Goal: Task Accomplishment & Management: Complete application form

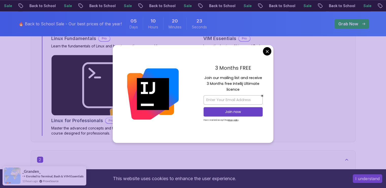
scroll to position [432, 0]
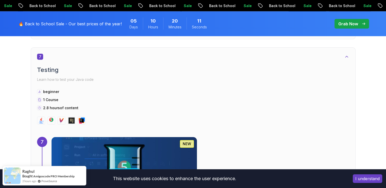
scroll to position [1371, 0]
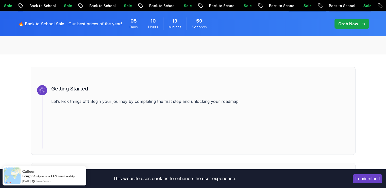
scroll to position [229, 0]
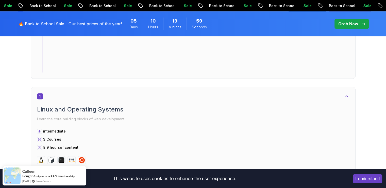
drag, startPoint x: 199, startPoint y: 120, endPoint x: 183, endPoint y: 113, distance: 17.7
click at [370, 181] on button "I understand" at bounding box center [367, 179] width 29 height 9
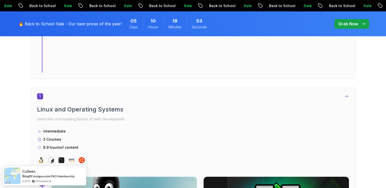
scroll to position [278, 0]
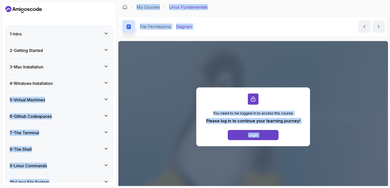
click at [99, 33] on div "1 - Intro" at bounding box center [59, 34] width 99 height 6
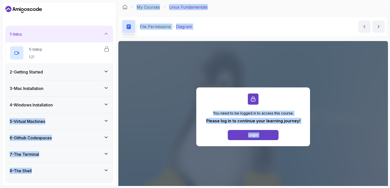
click at [93, 34] on div "1 - Intro" at bounding box center [59, 34] width 99 height 6
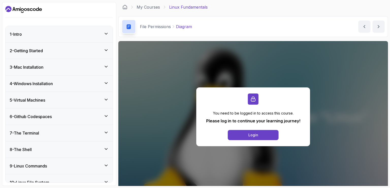
click at [96, 20] on div "1 - Intro 2 - Getting Started 3 - Mac Installation 4 - Windows Installation 5 -…" at bounding box center [59, 94] width 114 height 184
click at [147, 5] on link "My Courses" at bounding box center [148, 7] width 23 height 6
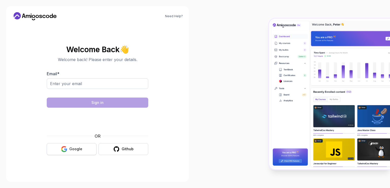
click at [76, 151] on div "Google" at bounding box center [75, 149] width 13 height 5
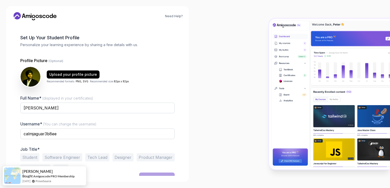
scroll to position [23, 0]
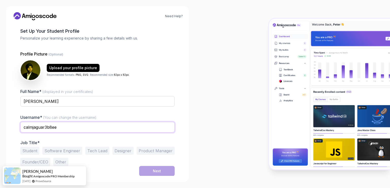
drag, startPoint x: 71, startPoint y: 126, endPoint x: 0, endPoint y: 122, distance: 71.2
click at [0, 122] on div "Need Help? 1 Set Up Your Profile 1 Set Up Your Profile 2 Let's Get to Know You …" at bounding box center [97, 94] width 195 height 188
type input "[PERSON_NAME]"
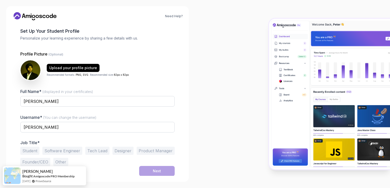
click at [29, 151] on button "Student" at bounding box center [29, 151] width 19 height 8
click at [167, 171] on button "Next" at bounding box center [157, 171] width 36 height 10
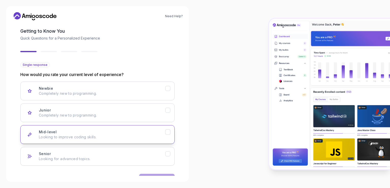
click at [156, 137] on p "Looking to improve coding skills." at bounding box center [102, 137] width 126 height 5
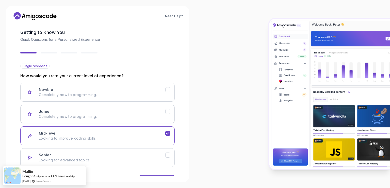
scroll to position [39, 0]
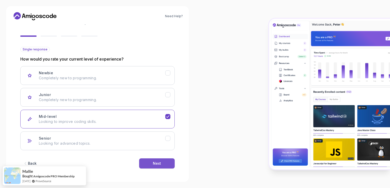
click at [161, 166] on button "Next" at bounding box center [157, 164] width 36 height 10
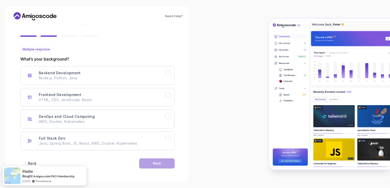
click at [131, 151] on div "Back Next" at bounding box center [97, 164] width 154 height 26
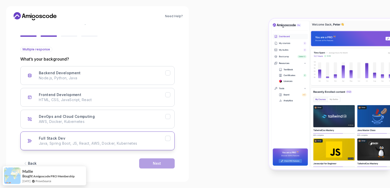
click at [138, 143] on p "Java, Spring Boot, JS, React, AWS, Docker, Kubernetes" at bounding box center [102, 143] width 126 height 5
click at [161, 164] on button "Next" at bounding box center [157, 164] width 36 height 10
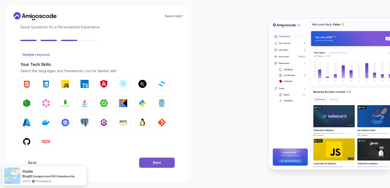
scroll to position [33, 0]
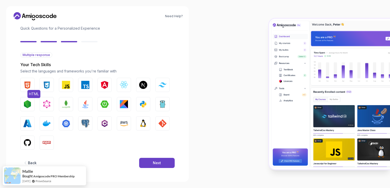
click at [26, 86] on img "button" at bounding box center [27, 85] width 8 height 8
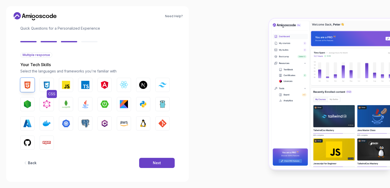
click at [49, 88] on img "button" at bounding box center [47, 85] width 8 height 8
click at [65, 86] on img "button" at bounding box center [66, 85] width 8 height 8
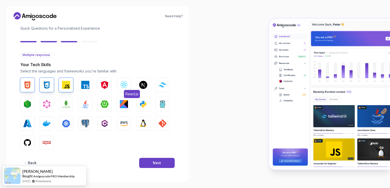
click at [124, 87] on img "button" at bounding box center [124, 85] width 8 height 8
click at [161, 88] on button "Tailwind CSS" at bounding box center [162, 85] width 14 height 14
click at [22, 106] on button "Node.js" at bounding box center [27, 104] width 14 height 14
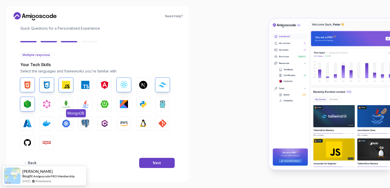
click at [68, 106] on img "button" at bounding box center [66, 104] width 8 height 8
click at [84, 105] on img "button" at bounding box center [85, 104] width 8 height 8
click at [101, 106] on img "button" at bounding box center [105, 104] width 8 height 8
click at [159, 122] on img "button" at bounding box center [162, 124] width 8 height 8
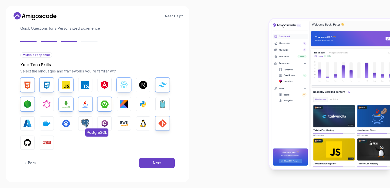
drag, startPoint x: 81, startPoint y: 124, endPoint x: 84, endPoint y: 124, distance: 3.6
click at [82, 124] on button "PostgreSQL" at bounding box center [85, 124] width 14 height 14
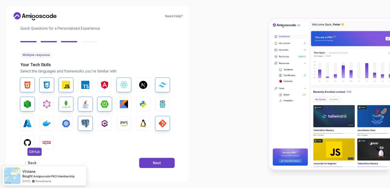
click at [31, 145] on button "GitHub" at bounding box center [27, 143] width 14 height 14
click at [146, 162] on button "Next" at bounding box center [157, 163] width 36 height 10
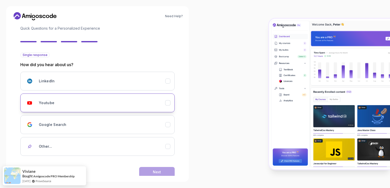
drag, startPoint x: 57, startPoint y: 98, endPoint x: 59, endPoint y: 100, distance: 2.8
click at [58, 99] on div "Youtube" at bounding box center [102, 103] width 126 height 10
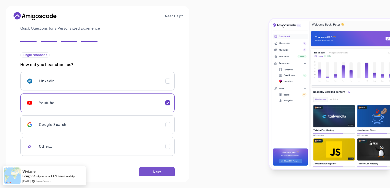
click at [168, 169] on button "Next" at bounding box center [157, 172] width 36 height 10
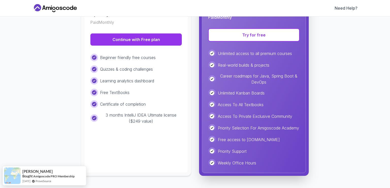
scroll to position [85, 0]
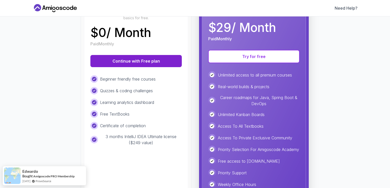
click at [141, 64] on button "Continue with Free plan" at bounding box center [135, 61] width 91 height 12
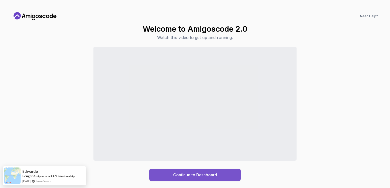
click at [219, 179] on button "Continue to Dashboard" at bounding box center [194, 175] width 91 height 12
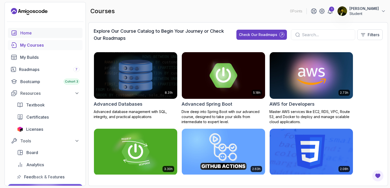
click at [28, 34] on div "Home" at bounding box center [49, 33] width 59 height 6
click at [37, 71] on div "Roadmaps 7" at bounding box center [49, 70] width 60 height 6
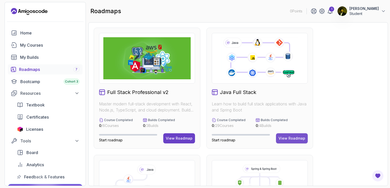
click at [293, 138] on div "View Roadmap" at bounding box center [292, 138] width 27 height 5
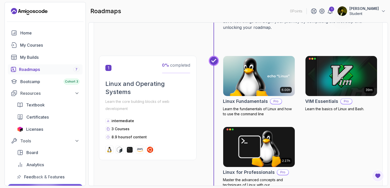
scroll to position [5, 0]
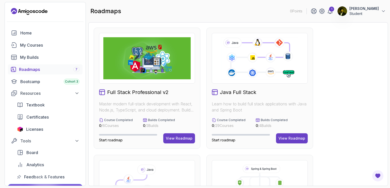
scroll to position [127, 0]
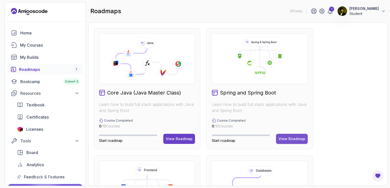
click at [288, 139] on div "View Roadmap" at bounding box center [292, 139] width 27 height 5
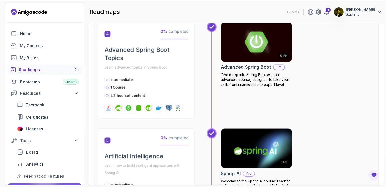
scroll to position [411, 0]
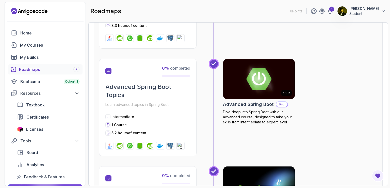
click at [271, 86] on img at bounding box center [258, 79] width 75 height 42
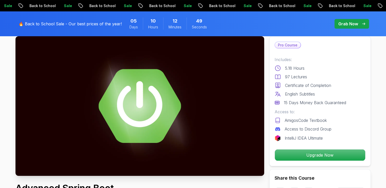
scroll to position [76, 0]
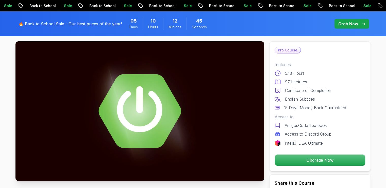
click at [136, 125] on img at bounding box center [139, 111] width 249 height 140
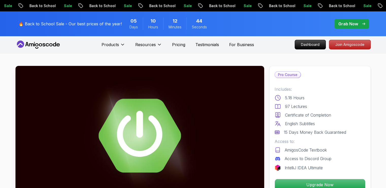
scroll to position [0, 0]
